Goal: Check status: Check status

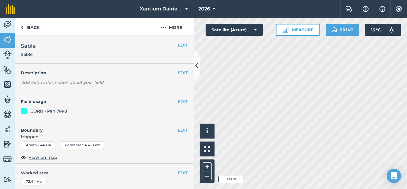
scroll to position [133, 0]
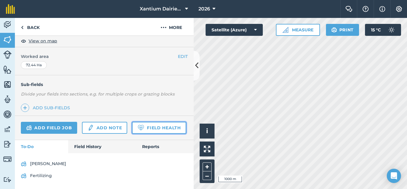
click at [132, 129] on link "Field Health" at bounding box center [159, 128] width 54 height 12
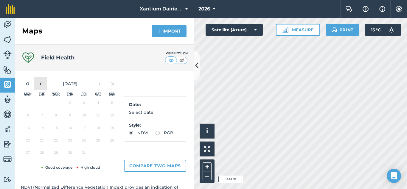
click at [46, 83] on button "‹" at bounding box center [40, 83] width 13 height 13
click at [110, 143] on button "28" at bounding box center [112, 141] width 14 height 13
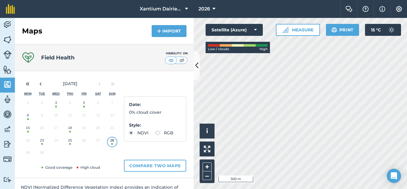
click at [131, 141] on div "Date : 0% cloud cover Style : NDVI RGB" at bounding box center [155, 118] width 62 height 45
click at [155, 135] on label "RGB" at bounding box center [164, 132] width 18 height 4
radio input "true"
